Goal: Task Accomplishment & Management: Use online tool/utility

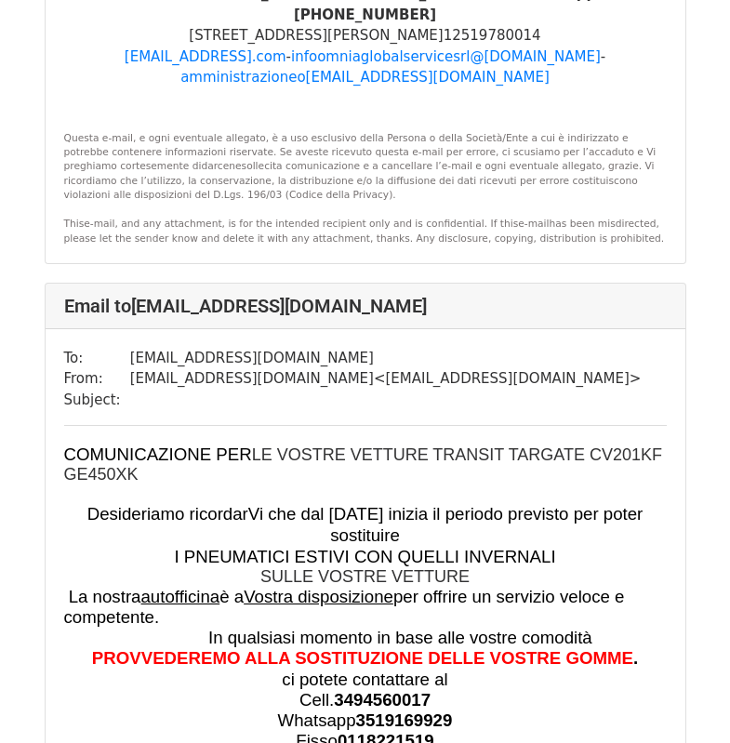
scroll to position [13860, 0]
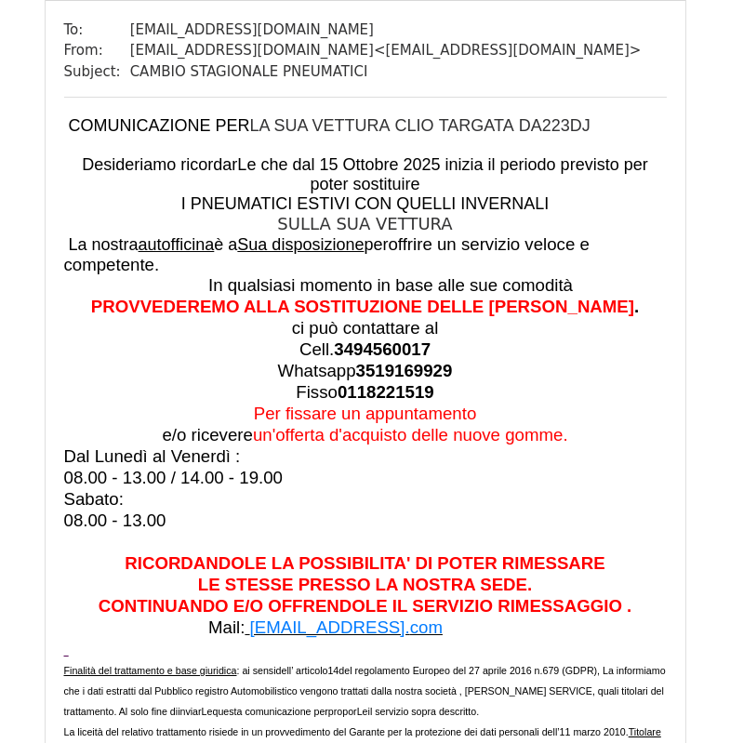
scroll to position [186, 0]
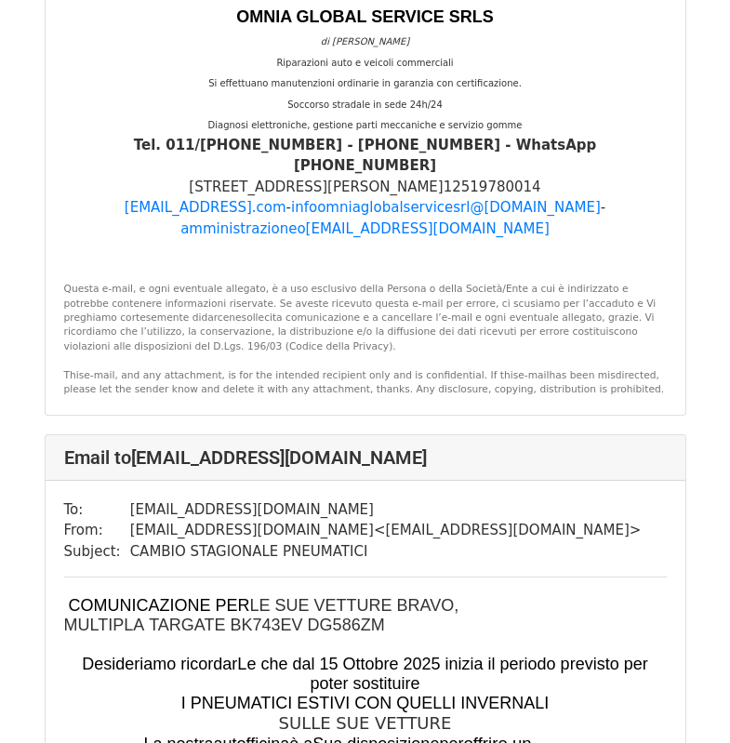
scroll to position [12549, 0]
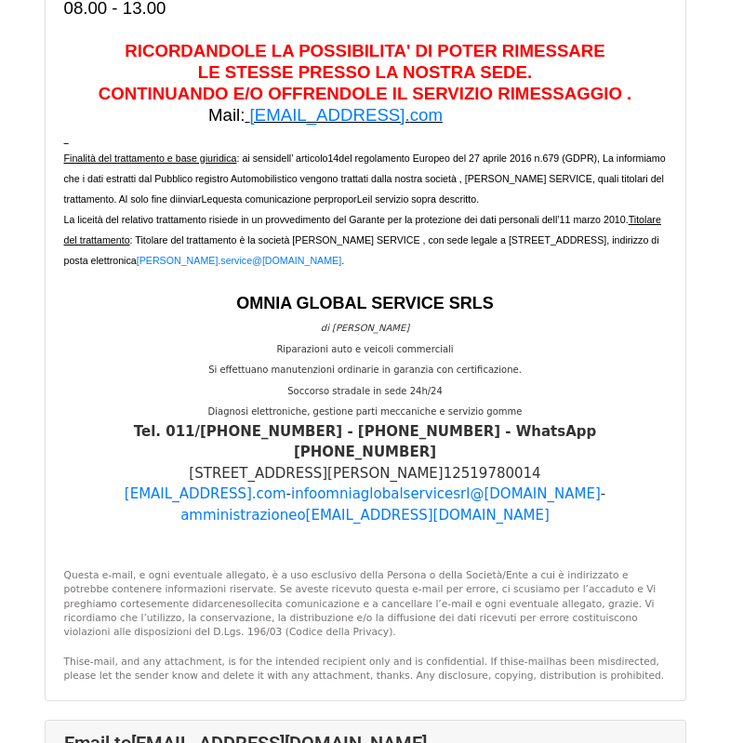
scroll to position [54483, 0]
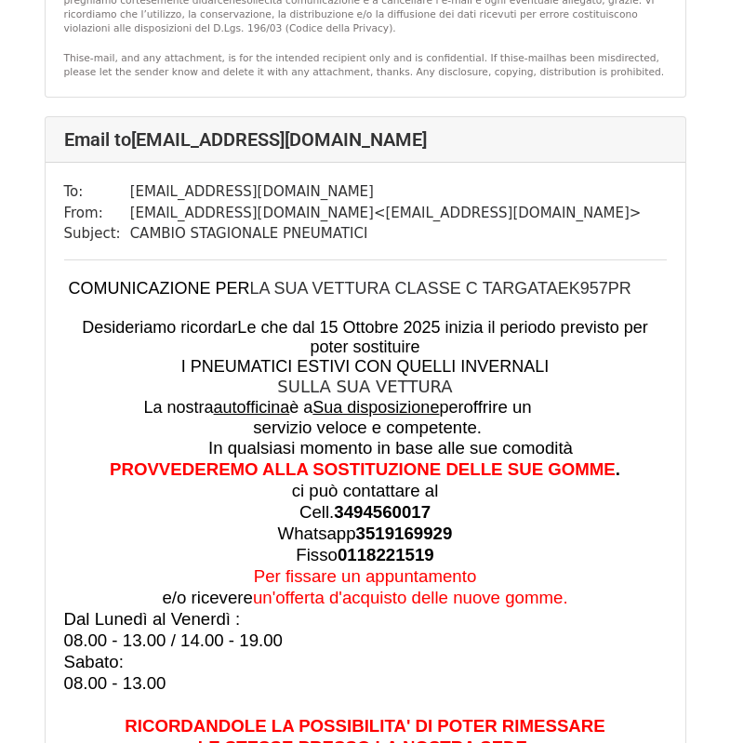
scroll to position [55133, 0]
